Goal: Task Accomplishment & Management: Complete application form

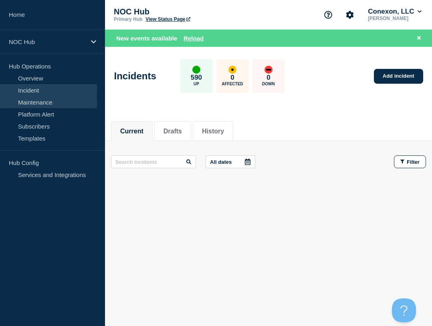
click at [44, 100] on link "Maintenance" at bounding box center [48, 102] width 97 height 12
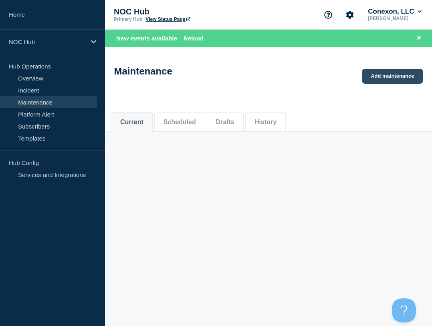
click at [386, 78] on link "Add maintenance" at bounding box center [392, 76] width 61 height 15
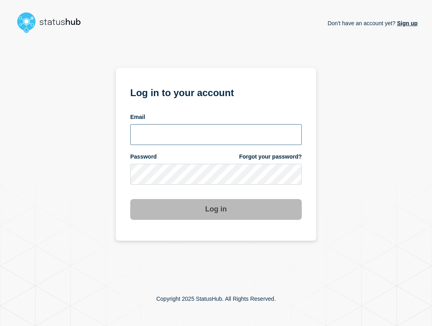
type input "ben.velasco@conexon.us"
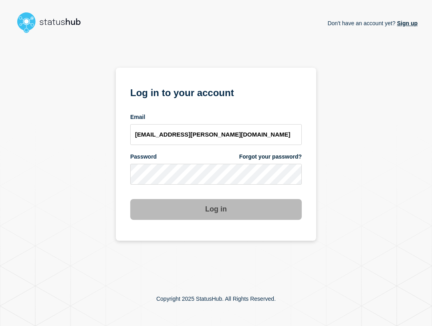
click at [210, 123] on div "Email ben.velasco@conexon.us" at bounding box center [215, 129] width 171 height 32
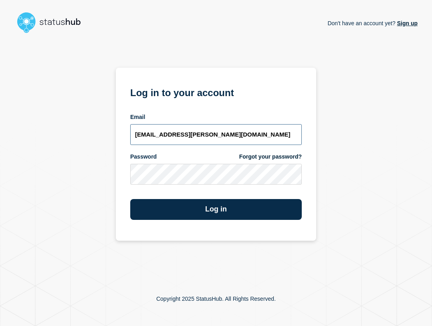
click at [231, 141] on input "ben.velasco@conexon.us" at bounding box center [215, 134] width 171 height 21
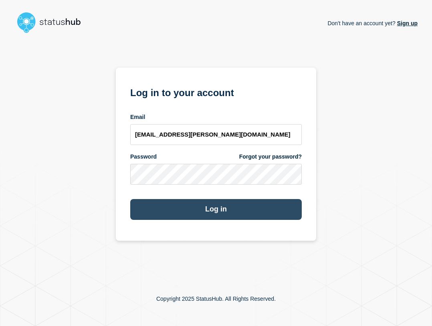
click at [214, 210] on button "Log in" at bounding box center [215, 209] width 171 height 21
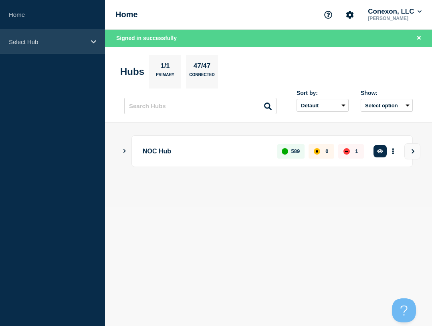
click at [36, 32] on div "Select Hub" at bounding box center [52, 42] width 105 height 24
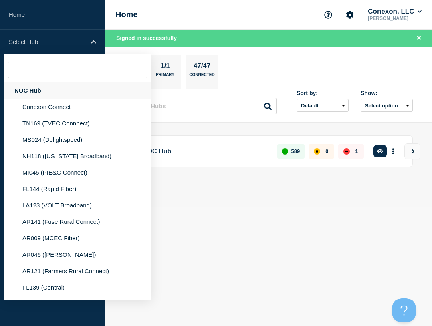
click at [31, 89] on div "NOC Hub" at bounding box center [77, 90] width 147 height 16
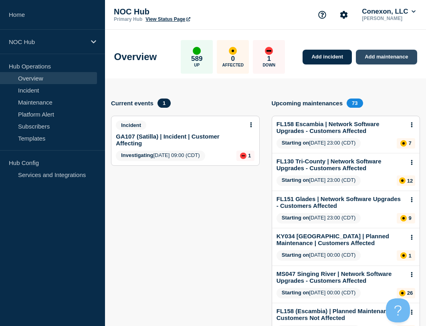
click at [386, 55] on link "Add maintenance" at bounding box center [386, 57] width 61 height 15
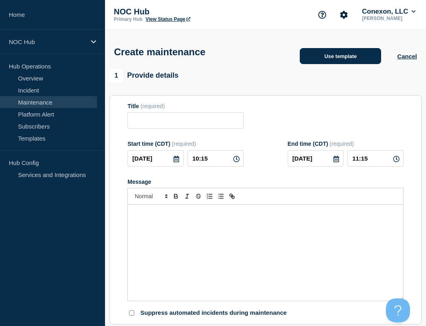
click at [338, 56] on button "Use template" at bounding box center [340, 56] width 81 height 16
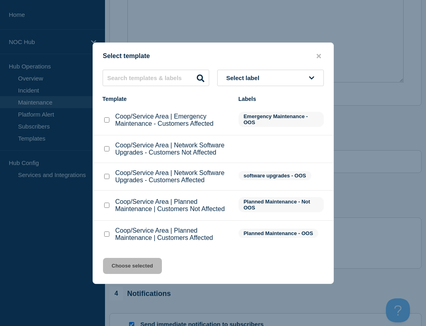
scroll to position [240, 0]
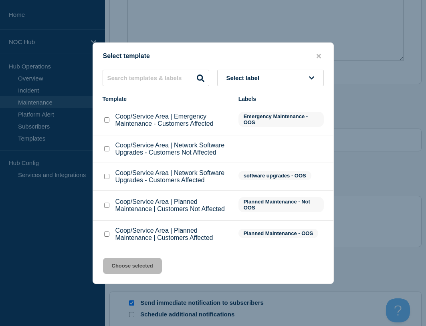
click at [125, 123] on p "Coop/Service Area | Emergency Maintenance - Customers Affected" at bounding box center [172, 120] width 115 height 14
click at [104, 121] on input "Coop/Service Area | Emergency Maintenance - Customers Affected checkbox" at bounding box center [106, 119] width 5 height 5
checkbox input "true"
click at [130, 272] on button "Choose selected" at bounding box center [132, 266] width 59 height 16
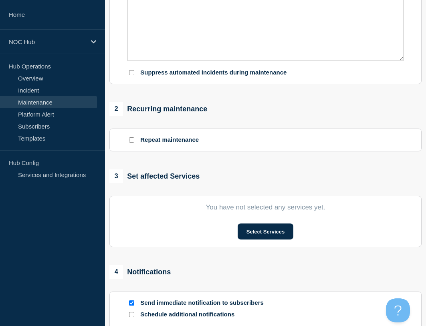
type input "Coop/Service Area | Emergency Maintenance - Customers Affected"
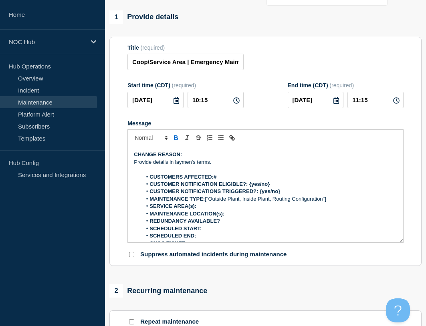
scroll to position [0, 0]
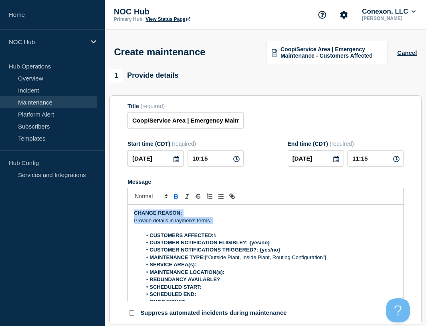
drag, startPoint x: 217, startPoint y: 220, endPoint x: 115, endPoint y: 202, distance: 103.3
click at [115, 202] on section "Title (required) Coop/Service Area | Emergency Maintenance - Customers Affected…" at bounding box center [265, 210] width 312 height 230
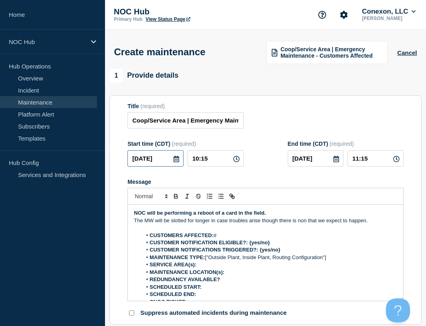
click at [162, 160] on input "[DATE]" at bounding box center [155, 158] width 56 height 16
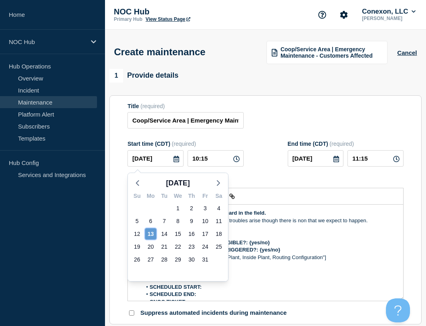
click at [151, 234] on div "13" at bounding box center [150, 233] width 11 height 11
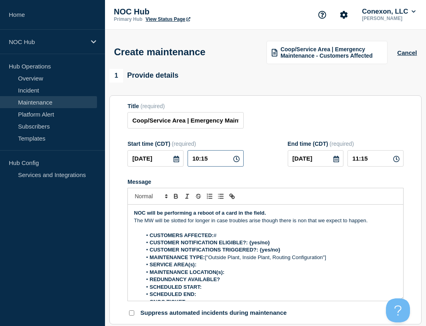
drag, startPoint x: 211, startPoint y: 163, endPoint x: 187, endPoint y: 162, distance: 23.7
click at [188, 162] on input "10:15" at bounding box center [216, 158] width 56 height 16
type input "23:00"
type input "2025-10-14"
type input "03:00"
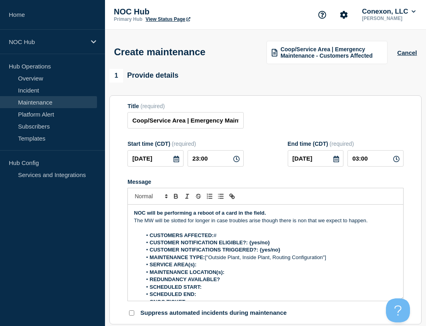
click at [271, 125] on div "Title (required) Coop/Service Area | Emergency Maintenance - Customers Affected" at bounding box center [265, 116] width 276 height 26
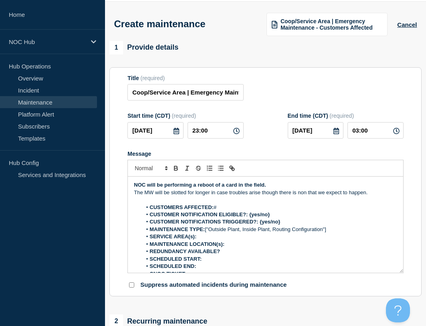
scroll to position [40, 0]
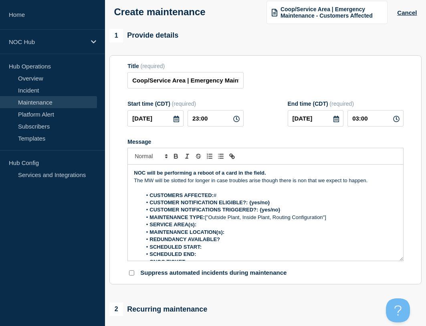
click at [249, 197] on li "CUSTOMERS AFFECTED: #" at bounding box center [269, 195] width 255 height 7
drag, startPoint x: 282, startPoint y: 203, endPoint x: 249, endPoint y: 206, distance: 33.4
click at [249, 206] on li "CUSTOMER NOTIFICATION ELIGIBLE?: {yes/no}" at bounding box center [269, 202] width 255 height 7
drag, startPoint x: 280, startPoint y: 208, endPoint x: 263, endPoint y: 209, distance: 16.8
click at [263, 209] on li "CUSTOMER NOTIFICATIONS TRIGGERED?: {yes/no}" at bounding box center [269, 209] width 255 height 7
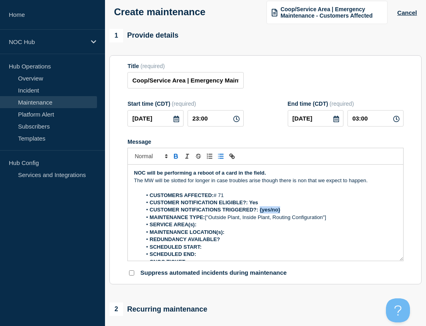
drag, startPoint x: 259, startPoint y: 210, endPoint x: 299, endPoint y: 214, distance: 40.3
click at [299, 214] on li "CUSTOMER NOTIFICATIONS TRIGGERED?: {yes/no}" at bounding box center [269, 209] width 255 height 7
drag, startPoint x: 327, startPoint y: 218, endPoint x: 230, endPoint y: 222, distance: 96.3
click at [206, 220] on li "MAINTENANCE TYPE: ["Outside Plant, Inside Plant, Routing Configuration"]" at bounding box center [269, 217] width 255 height 7
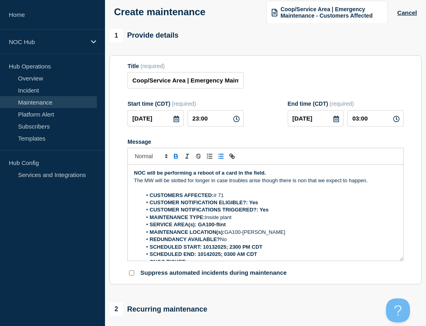
scroll to position [4, 0]
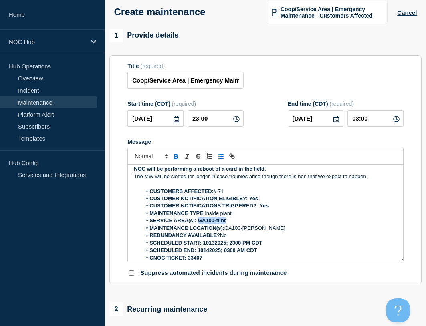
drag, startPoint x: 200, startPoint y: 223, endPoint x: 228, endPoint y: 224, distance: 28.5
click at [228, 224] on li "SERVICE AREA(s): GA100-flint" at bounding box center [269, 220] width 255 height 7
drag, startPoint x: 265, startPoint y: 241, endPoint x: 204, endPoint y: 244, distance: 60.6
click at [204, 244] on li "SCHEDULED START: 10132025; 2300 PM CDT" at bounding box center [269, 243] width 255 height 7
drag, startPoint x: 258, startPoint y: 250, endPoint x: 244, endPoint y: 251, distance: 13.7
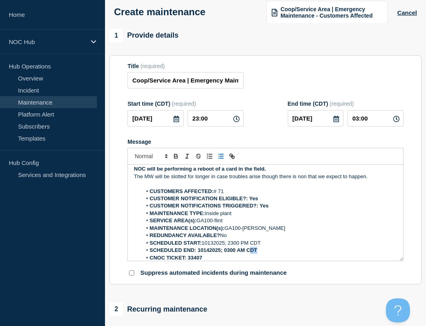
click at [246, 251] on strong "SCHEDULED END: 10142025; 0300 AM CDT" at bounding box center [202, 250] width 107 height 6
drag, startPoint x: 230, startPoint y: 251, endPoint x: 226, endPoint y: 251, distance: 4.4
click at [226, 251] on strong "SCHEDULED END: 10142025; 0300 AM CDT" at bounding box center [202, 250] width 107 height 6
click at [260, 250] on li "SCHEDULED END: 10142025; 0300 AM CDT" at bounding box center [269, 250] width 255 height 7
drag, startPoint x: 260, startPoint y: 252, endPoint x: 198, endPoint y: 254, distance: 61.7
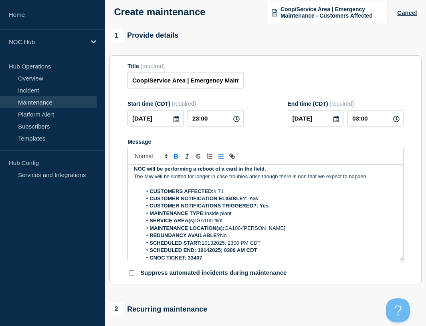
click at [198, 254] on li "SCHEDULED END: 10142025; 0300 AM CDT" at bounding box center [269, 250] width 255 height 7
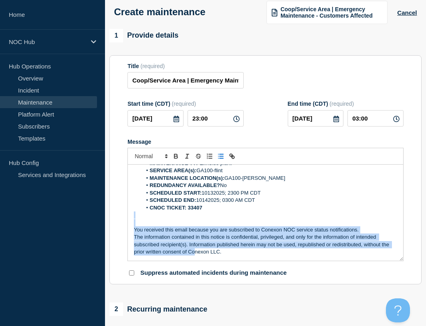
drag, startPoint x: 206, startPoint y: 261, endPoint x: 193, endPoint y: 257, distance: 13.4
click at [194, 260] on div "NOC will be performing a reboot of a card in the field. The MW will be slotted …" at bounding box center [265, 213] width 275 height 96
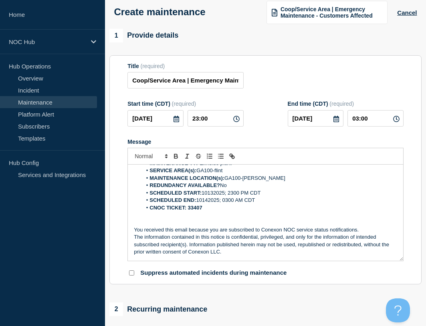
click at [194, 211] on strong "CNOC TICKET: 33407" at bounding box center [175, 208] width 52 height 6
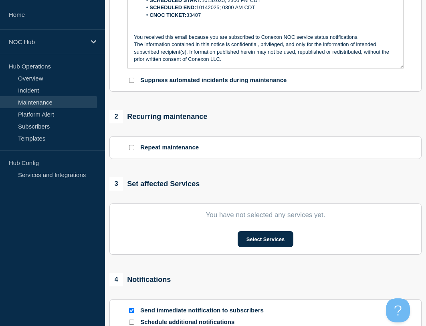
scroll to position [240, 0]
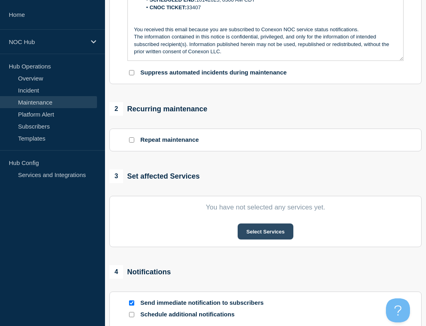
click at [270, 231] on button "Select Services" at bounding box center [266, 232] width 56 height 16
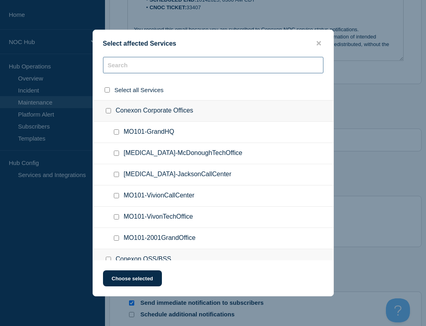
click at [149, 66] on input "text" at bounding box center [213, 65] width 220 height 16
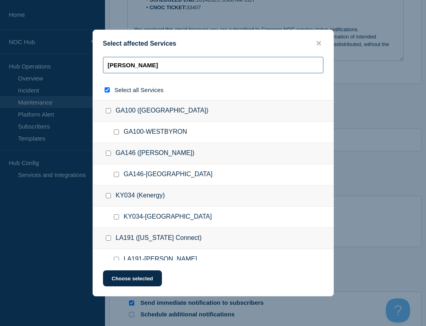
type input "Wesk"
checkbox input "true"
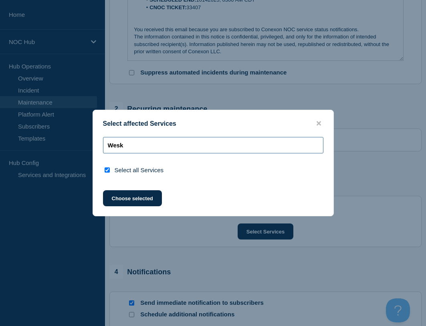
type input "Wes"
checkbox input "false"
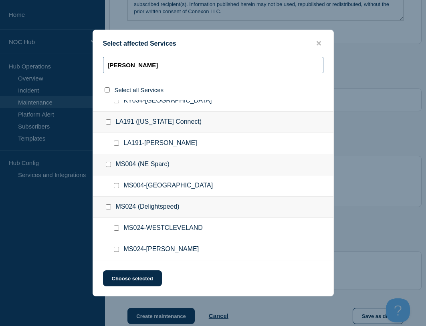
scroll to position [0, 0]
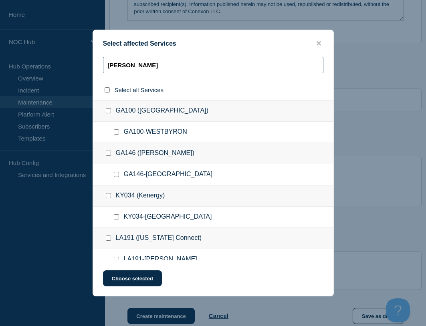
click at [145, 68] on input "Wes" at bounding box center [213, 65] width 220 height 16
type input "Wesl"
checkbox input "true"
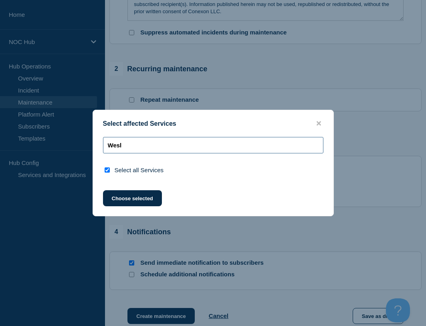
type input "Wes"
checkbox input "false"
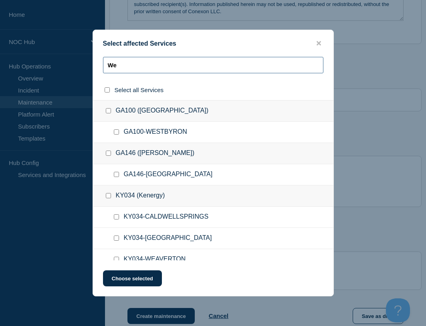
type input "W"
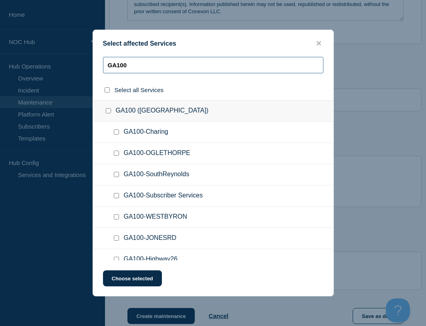
type input "GA100"
click at [117, 196] on input "GA100-Subscriber Services checkbox" at bounding box center [116, 195] width 5 height 5
checkbox input "true"
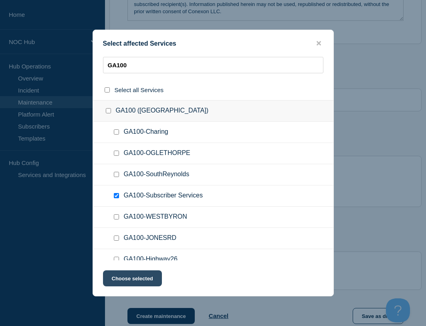
click at [146, 275] on button "Choose selected" at bounding box center [132, 278] width 59 height 16
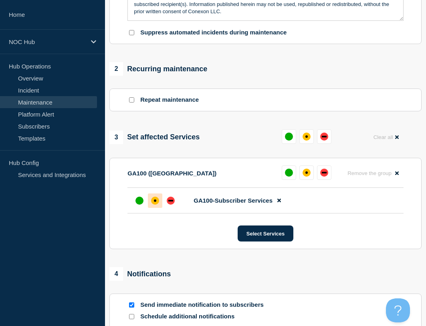
click at [156, 205] on div "affected" at bounding box center [155, 201] width 8 height 8
click at [174, 202] on div "down" at bounding box center [171, 201] width 8 height 8
click at [210, 138] on div "3 Set affected Services Reset Clear all" at bounding box center [265, 137] width 312 height 16
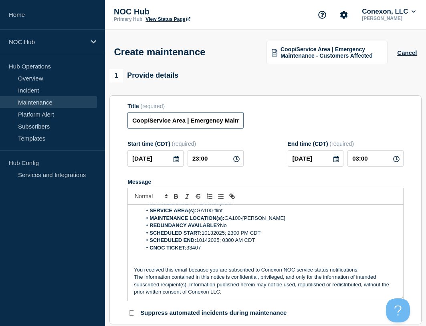
drag, startPoint x: 186, startPoint y: 127, endPoint x: 134, endPoint y: 122, distance: 52.4
click at [134, 122] on input "Coop/Service Area | Emergency Maintenance - Customers Affected" at bounding box center [185, 120] width 116 height 16
type input "GA100 Wesley | Emergency Maintenance - Customers Affected"
click at [288, 109] on div "Title (required) GA100 Wesley | Emergency Maintenance - Customers Affected" at bounding box center [265, 116] width 276 height 26
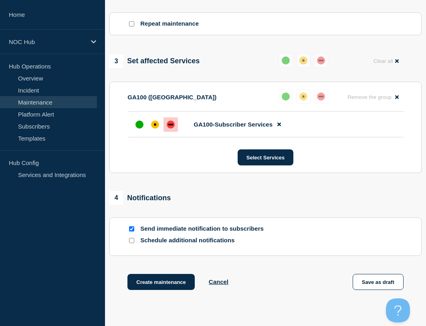
scroll to position [415, 0]
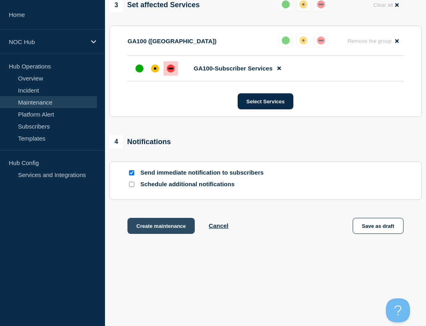
click at [171, 229] on button "Create maintenance" at bounding box center [160, 226] width 67 height 16
